Goal: Entertainment & Leisure: Consume media (video, audio)

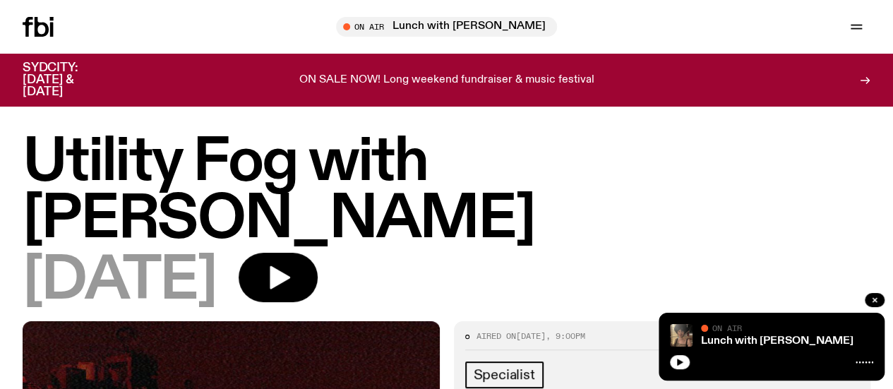
click at [51, 33] on icon at bounding box center [38, 27] width 31 height 20
click at [679, 362] on icon "button" at bounding box center [680, 362] width 6 height 7
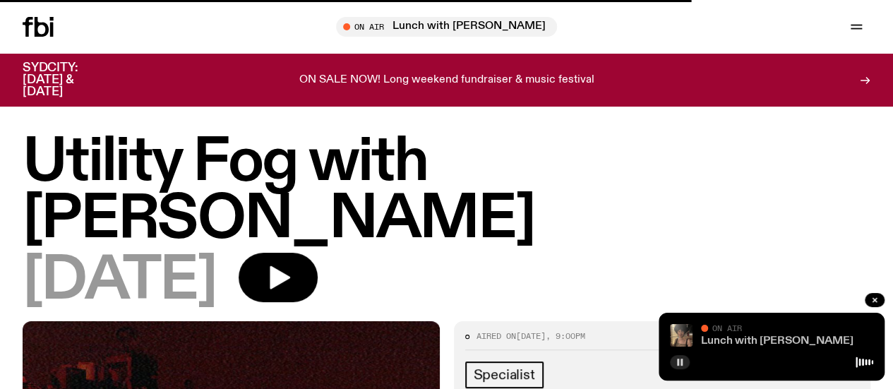
click at [737, 340] on link "Lunch with [PERSON_NAME]" at bounding box center [777, 340] width 152 height 11
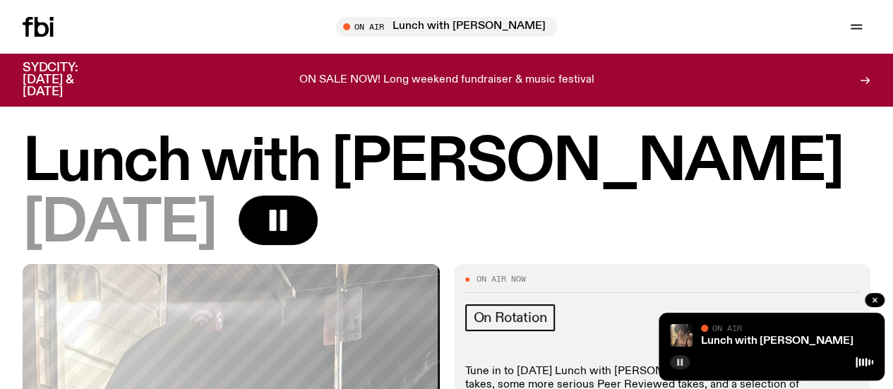
click at [0, 0] on link "Schedule" at bounding box center [0, 0] width 0 height 0
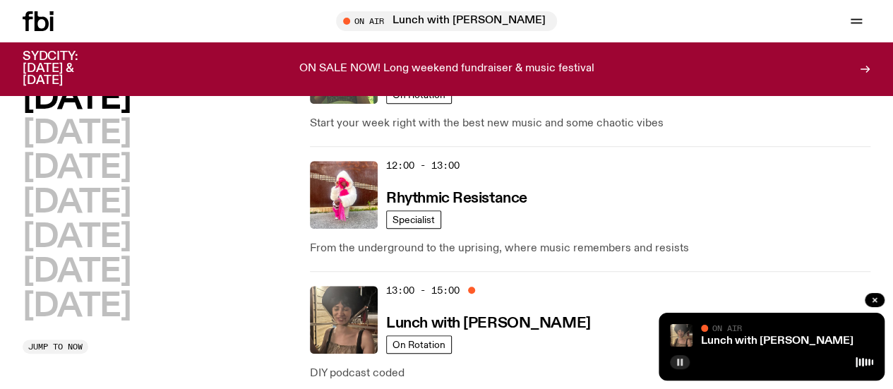
scroll to position [337, 0]
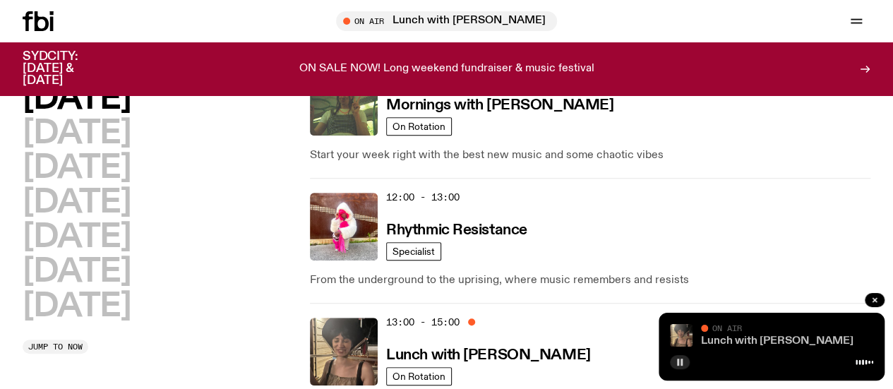
click at [762, 341] on link "Lunch with [PERSON_NAME]" at bounding box center [777, 340] width 152 height 11
